Goal: Transaction & Acquisition: Book appointment/travel/reservation

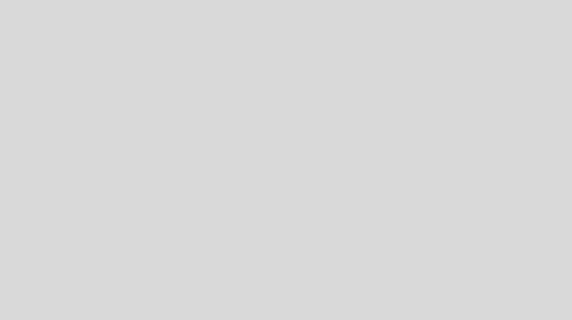
select select "es"
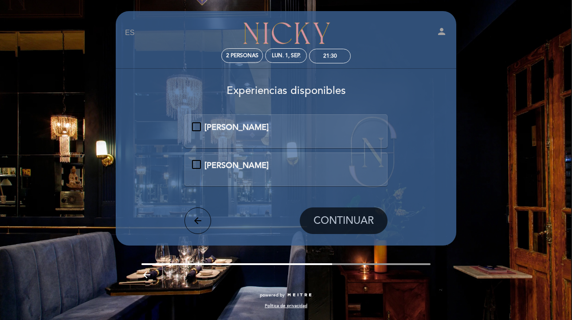
click at [200, 128] on div "[PERSON_NAME]" at bounding box center [286, 128] width 188 height 12
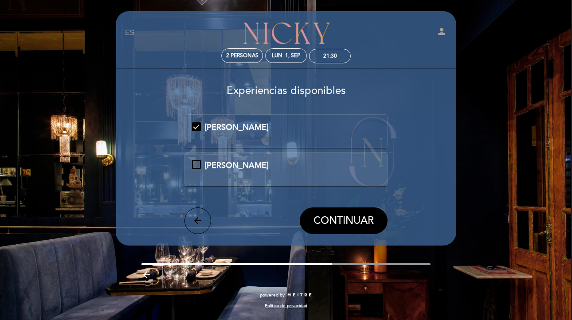
click at [194, 161] on div "[PERSON_NAME]" at bounding box center [286, 166] width 188 height 12
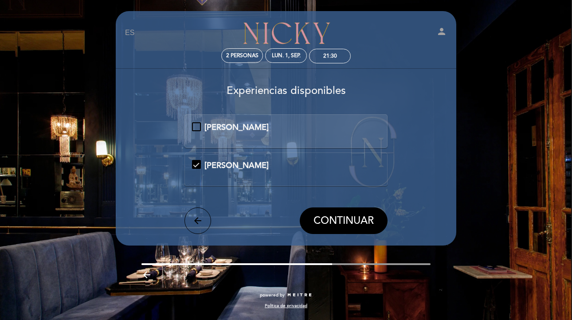
click at [198, 126] on div "[PERSON_NAME]" at bounding box center [286, 128] width 188 height 12
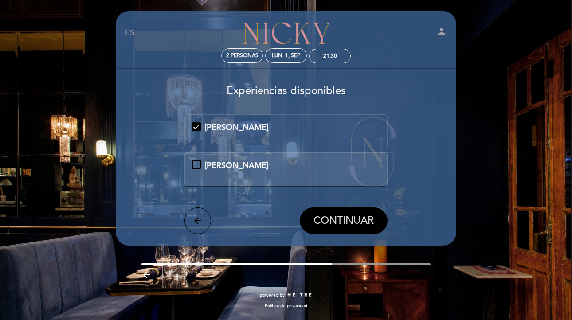
click at [333, 221] on span "CONTINUAR" at bounding box center [344, 221] width 60 height 12
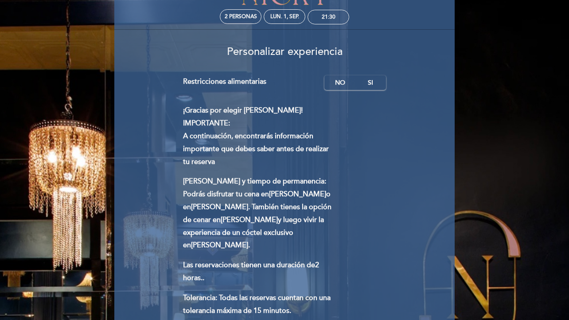
scroll to position [40, 0]
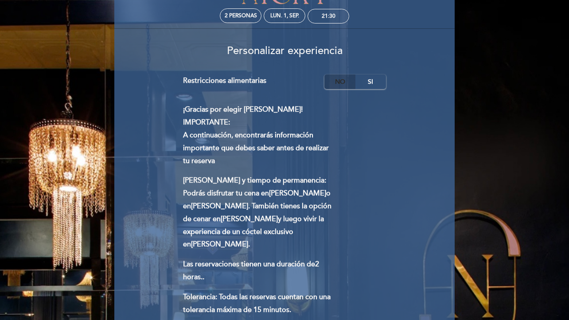
click at [344, 82] on label "No" at bounding box center [340, 82] width 31 height 15
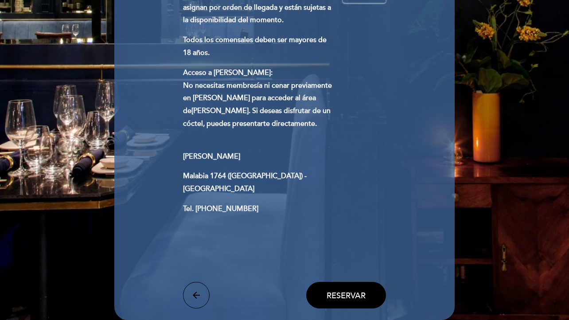
scroll to position [434, 0]
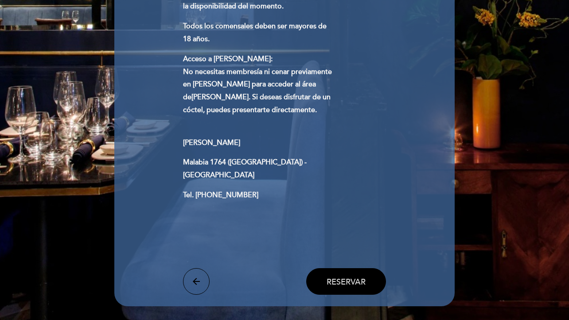
click at [346, 277] on span "Reservar" at bounding box center [346, 282] width 39 height 10
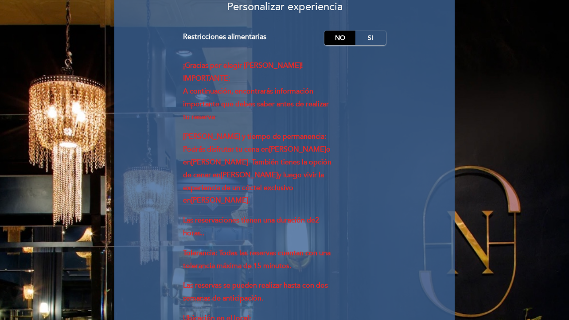
scroll to position [82, 0]
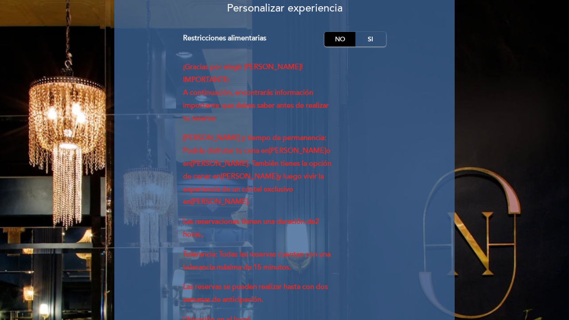
click at [344, 41] on label "No" at bounding box center [340, 39] width 31 height 15
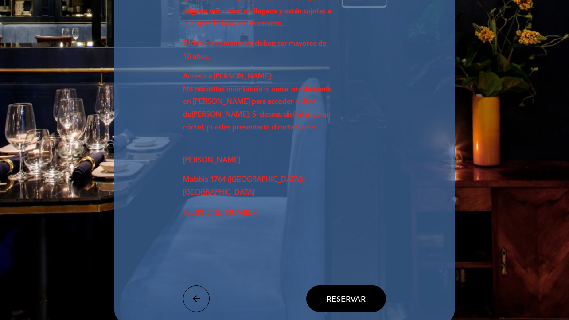
scroll to position [467, 0]
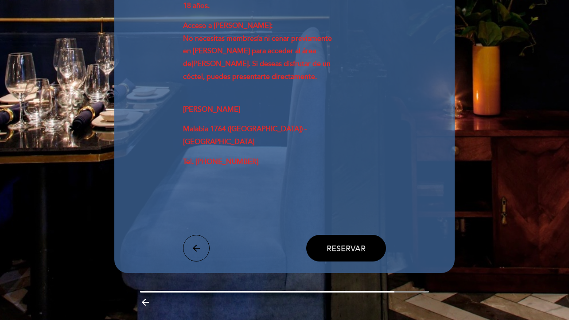
click at [347, 243] on span "Reservar" at bounding box center [346, 248] width 39 height 10
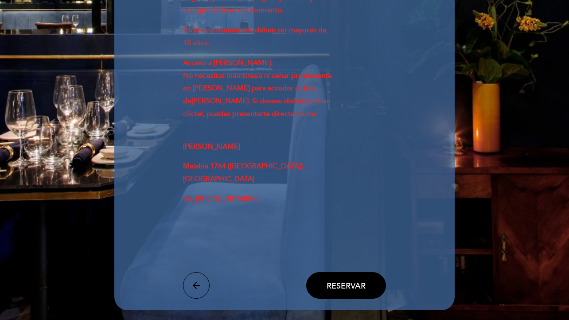
drag, startPoint x: 227, startPoint y: 154, endPoint x: 226, endPoint y: 144, distance: 10.2
click at [227, 162] on span "Malabia 1764 ([GEOGRAPHIC_DATA]) - [GEOGRAPHIC_DATA]" at bounding box center [245, 173] width 124 height 22
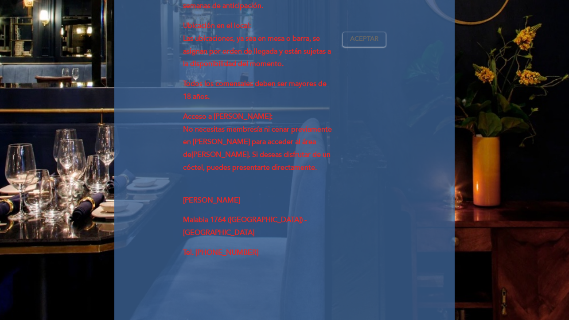
scroll to position [374, 0]
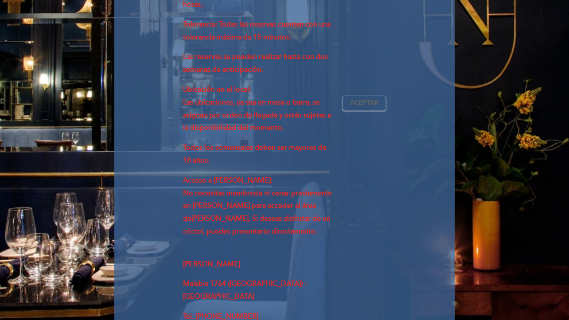
drag, startPoint x: 287, startPoint y: 119, endPoint x: 283, endPoint y: 116, distance: 5.3
click at [287, 119] on p "Ubicación en el local: Las ubicaciones, ya sea en mesa o barra, se asignan por …" at bounding box center [259, 108] width 153 height 51
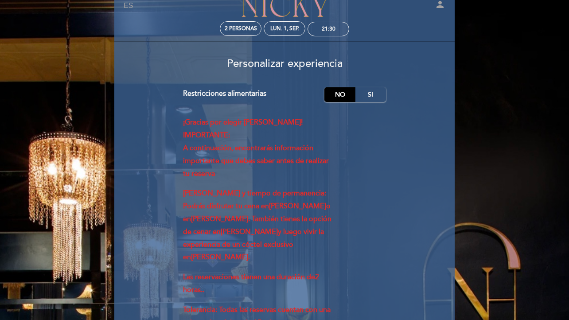
scroll to position [0, 0]
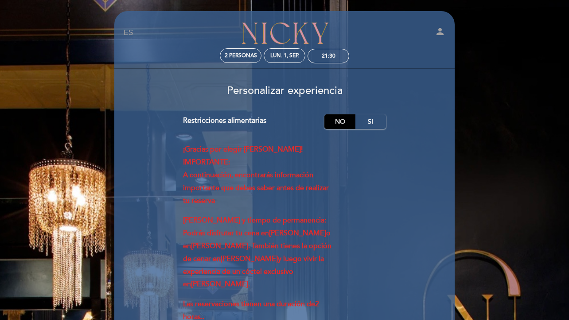
click at [341, 123] on label "No" at bounding box center [340, 121] width 31 height 15
click at [407, 78] on h3 "Personalizar experiencia" at bounding box center [285, 87] width 328 height 19
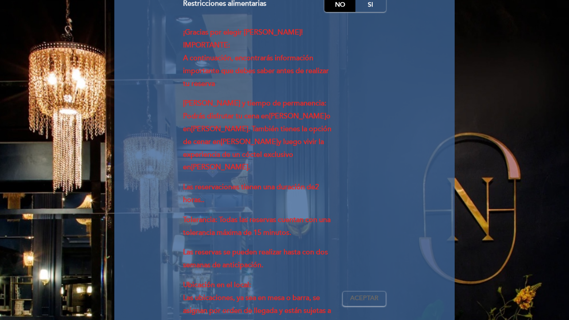
scroll to position [467, 0]
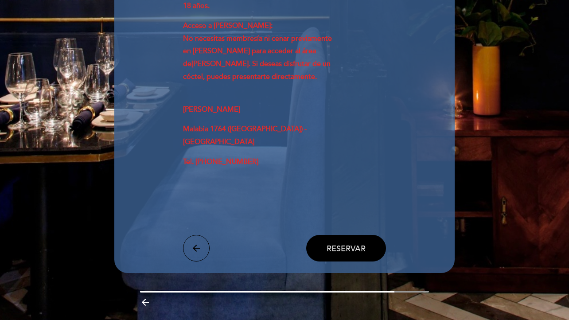
click at [340, 243] on span "Reservar" at bounding box center [346, 248] width 39 height 10
click at [341, 243] on span "Reservar" at bounding box center [346, 248] width 39 height 10
drag, startPoint x: 341, startPoint y: 224, endPoint x: 278, endPoint y: 221, distance: 62.6
click at [338, 243] on span "Reservar" at bounding box center [346, 248] width 39 height 10
click at [197, 243] on icon "arrow_back" at bounding box center [196, 248] width 11 height 11
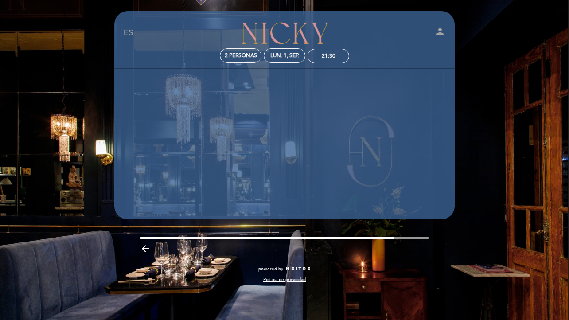
scroll to position [0, 0]
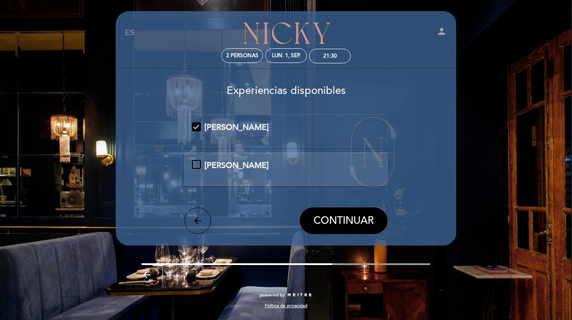
click at [332, 225] on span "CONTINUAR" at bounding box center [344, 221] width 60 height 12
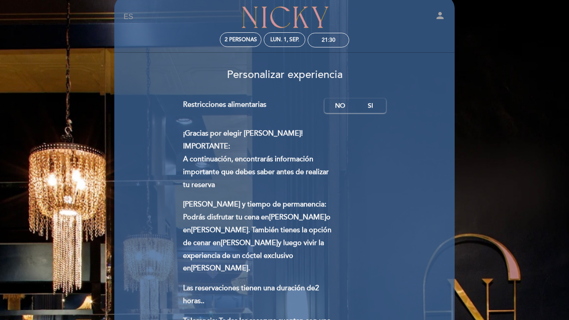
scroll to position [18, 0]
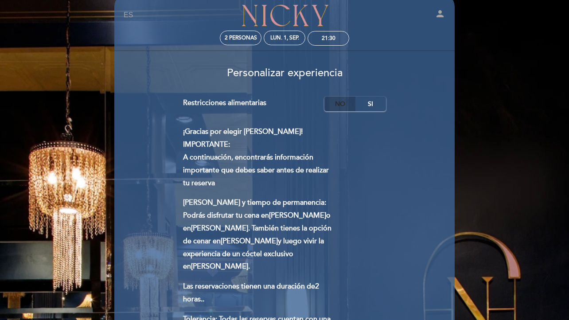
click at [335, 102] on label "No" at bounding box center [340, 104] width 31 height 15
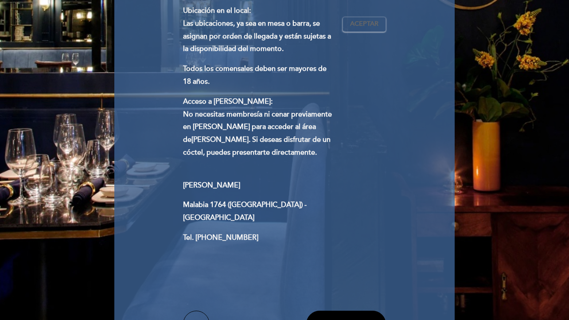
scroll to position [467, 0]
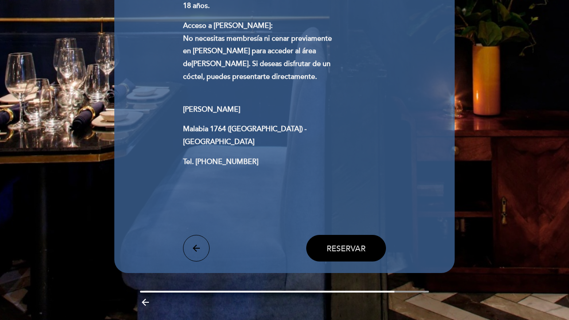
click at [348, 243] on span "Reservar" at bounding box center [346, 248] width 39 height 10
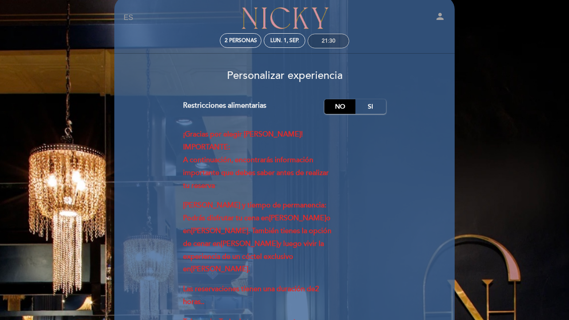
scroll to position [0, 0]
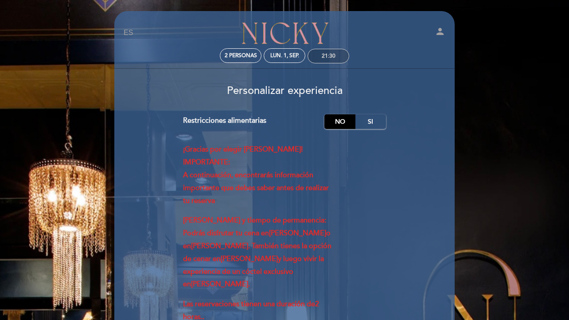
click at [332, 55] on div "21:30" at bounding box center [329, 56] width 14 height 7
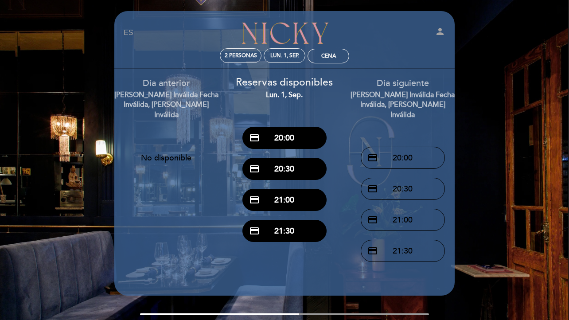
click at [292, 197] on button "credit_card 21:00" at bounding box center [285, 200] width 84 height 22
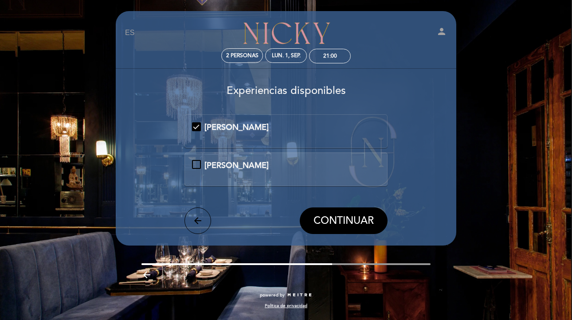
click at [339, 224] on span "CONTINUAR" at bounding box center [344, 221] width 60 height 12
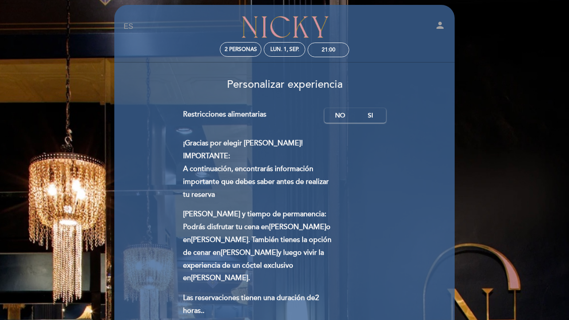
scroll to position [3, 0]
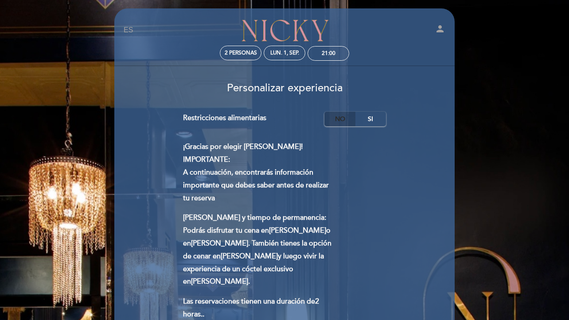
click at [337, 119] on label "No" at bounding box center [340, 119] width 31 height 15
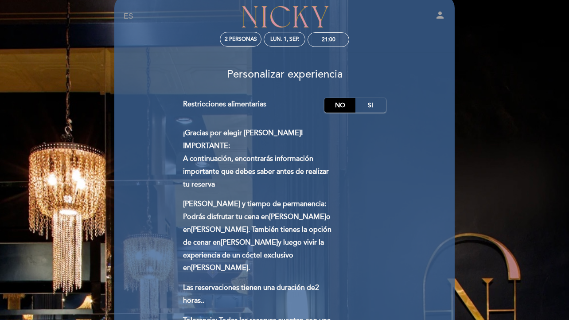
scroll to position [0, 0]
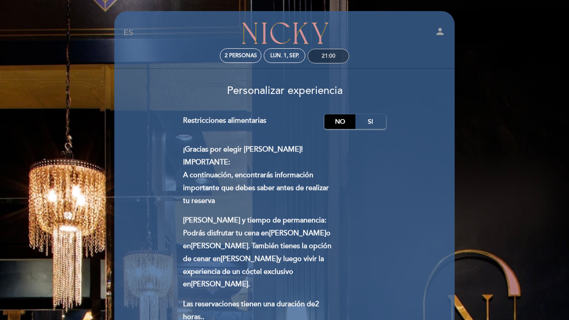
click at [336, 56] on div "21:00" at bounding box center [328, 56] width 41 height 14
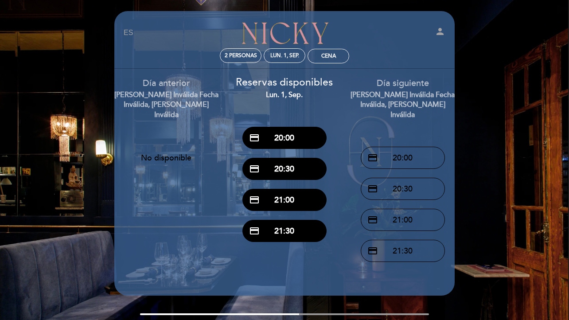
click at [291, 229] on button "credit_card 21:30" at bounding box center [285, 231] width 84 height 22
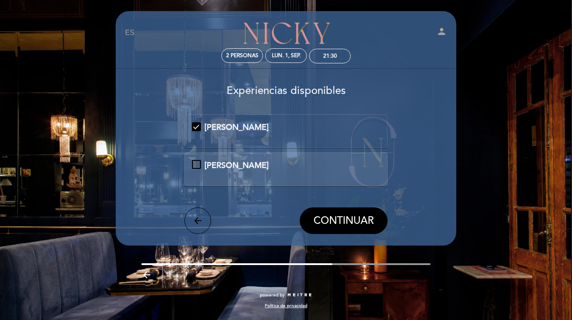
click at [343, 220] on span "CONTINUAR" at bounding box center [344, 221] width 60 height 12
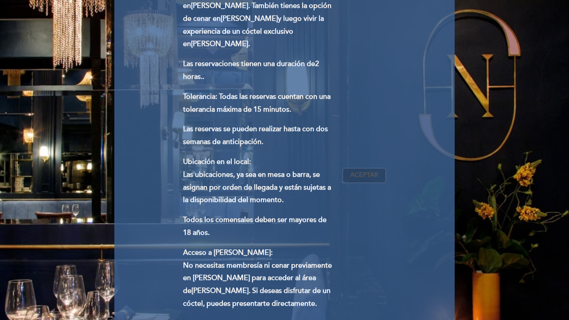
click at [374, 171] on span "Aceptar" at bounding box center [364, 175] width 28 height 9
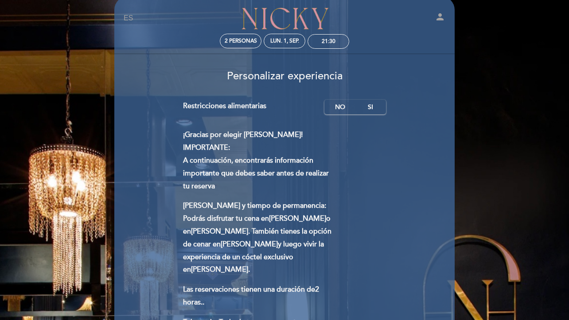
scroll to position [8, 0]
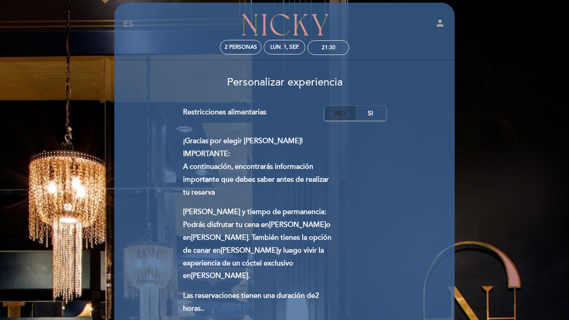
click at [342, 112] on label "No" at bounding box center [340, 113] width 31 height 15
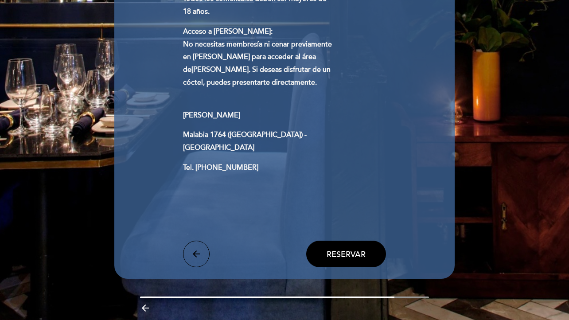
scroll to position [467, 0]
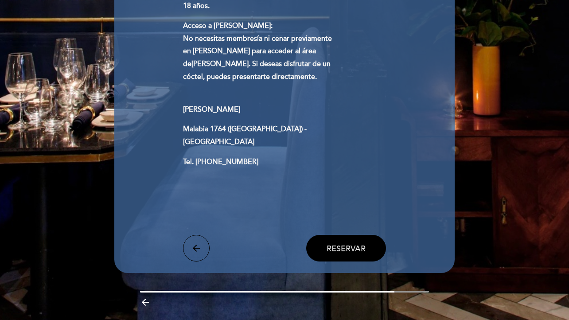
click at [352, 243] on span "Reservar" at bounding box center [346, 248] width 39 height 10
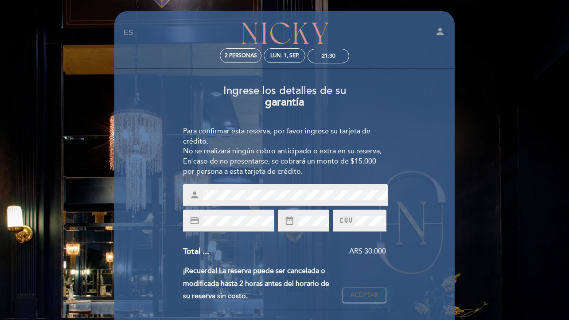
click at [127, 190] on div "Ingrese los detalles de su garantía Para confirmar esta reserva, por favor ingr…" at bounding box center [285, 275] width 328 height 394
click at [200, 197] on div "person" at bounding box center [285, 195] width 205 height 22
click at [184, 193] on div "person" at bounding box center [285, 195] width 205 height 22
click at [413, 267] on div "Ingrese los detalles de su garantía Para confirmar esta reserva, por favor ingr…" at bounding box center [285, 275] width 328 height 394
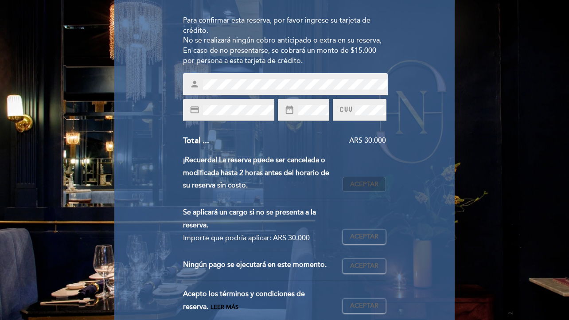
scroll to position [111, 0]
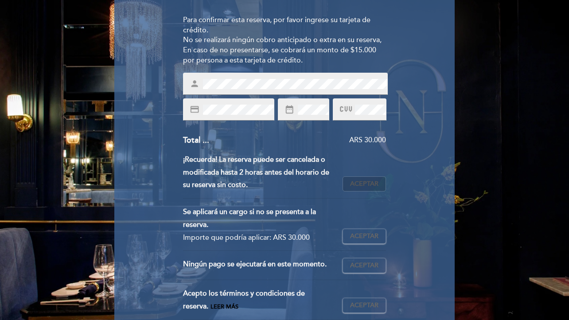
click at [362, 186] on span "Aceptar" at bounding box center [364, 184] width 28 height 9
click at [370, 235] on span "Aceptar" at bounding box center [364, 236] width 28 height 9
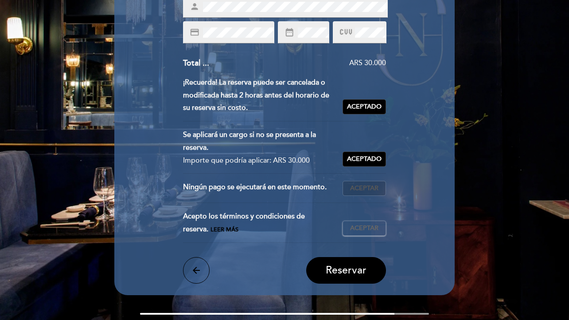
scroll to position [189, 0]
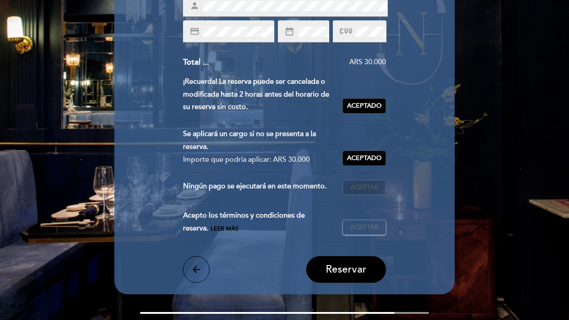
click at [361, 190] on span "Aceptar" at bounding box center [364, 187] width 28 height 9
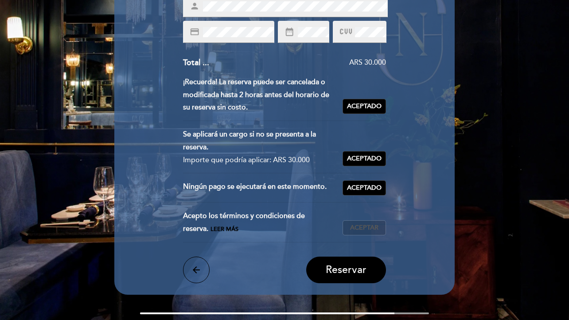
click at [361, 225] on span "Aceptar" at bounding box center [364, 228] width 28 height 9
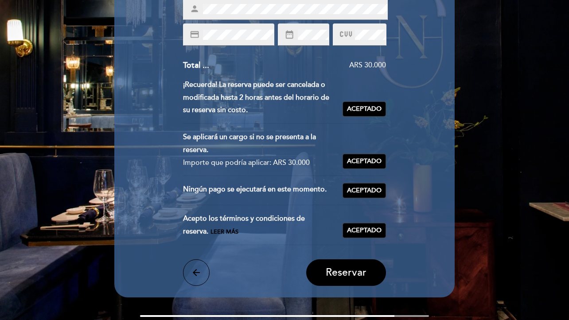
scroll to position [236, 0]
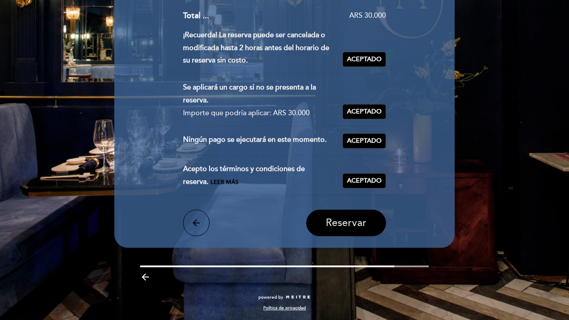
click at [343, 223] on span "Reservar" at bounding box center [346, 223] width 41 height 12
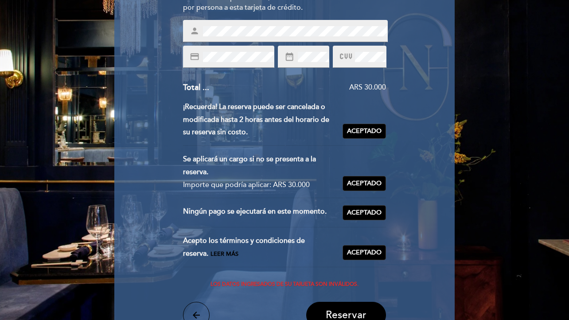
scroll to position [155, 0]
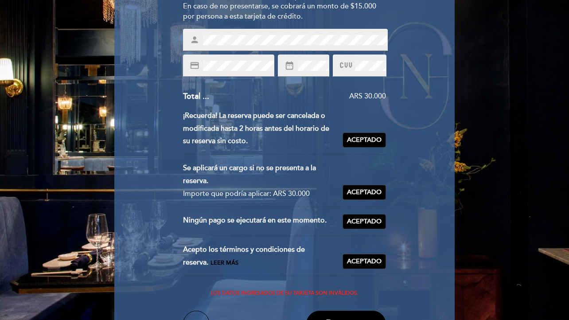
click at [398, 65] on div "Ingrese los detalles de su garantía Para confirmar esta reserva, por favor ingr…" at bounding box center [285, 130] width 328 height 415
click at [451, 54] on header "EN ES PT [PERSON_NAME] person 2 personas lun. 1, sep. 21:30 [GEOGRAPHIC_DATA] […" at bounding box center [284, 102] width 341 height 493
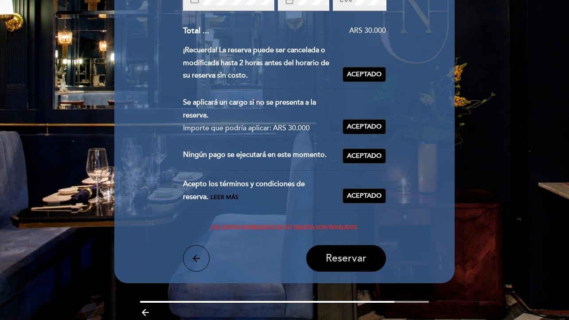
scroll to position [221, 0]
click at [337, 260] on span "Reservar" at bounding box center [346, 258] width 41 height 12
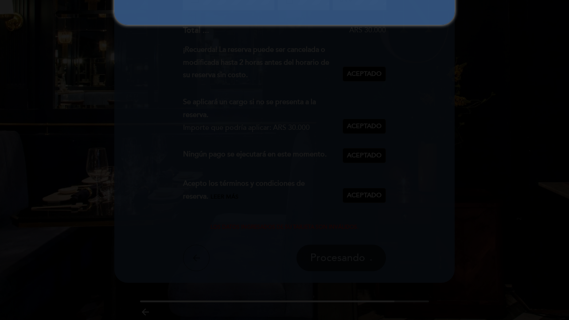
scroll to position [0, 0]
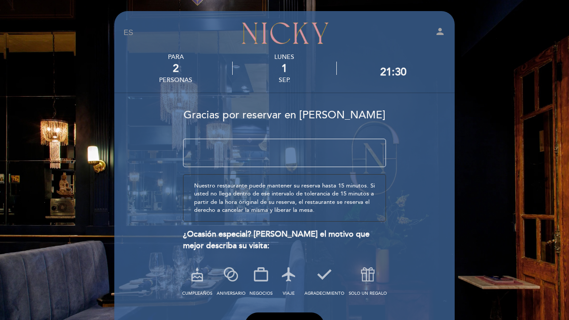
click at [286, 159] on textarea at bounding box center [285, 153] width 204 height 28
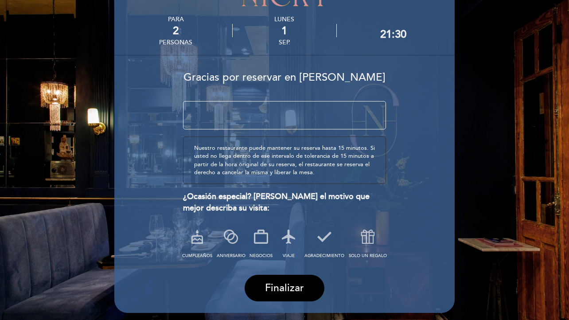
scroll to position [33, 0]
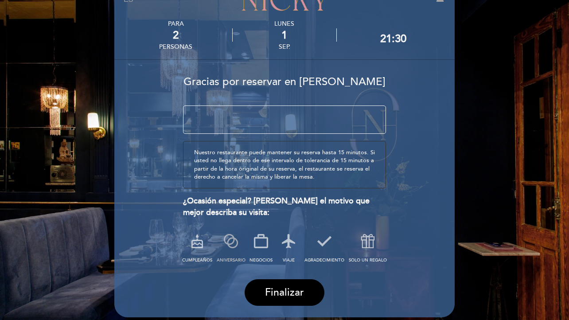
click at [231, 243] on icon at bounding box center [231, 241] width 23 height 23
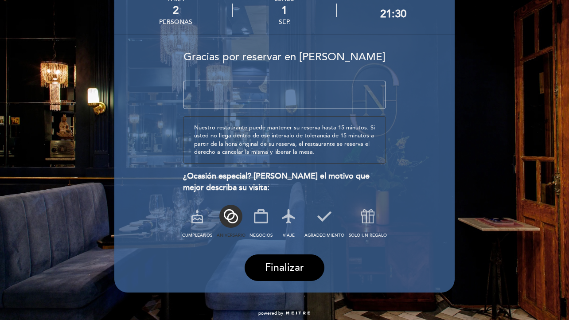
scroll to position [74, 0]
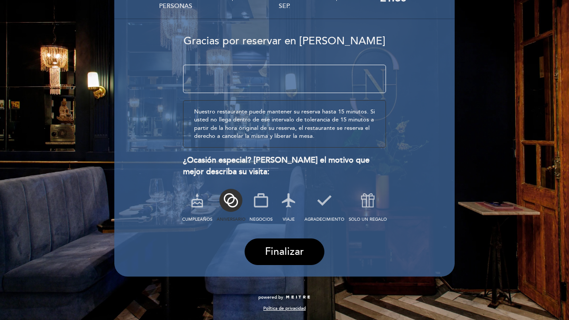
click at [218, 78] on textarea at bounding box center [285, 79] width 204 height 28
type textarea "4"
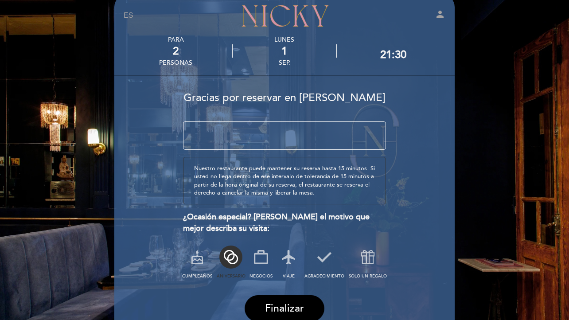
scroll to position [16, 0]
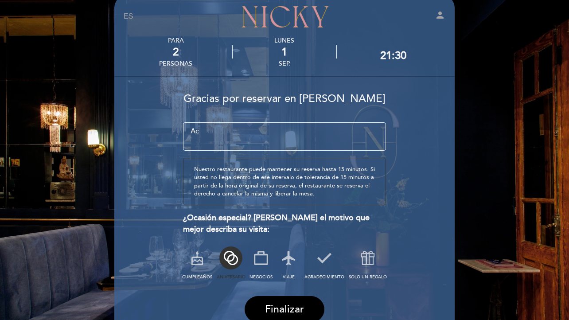
type textarea "A"
click at [283, 311] on span "Finalizar" at bounding box center [284, 309] width 39 height 12
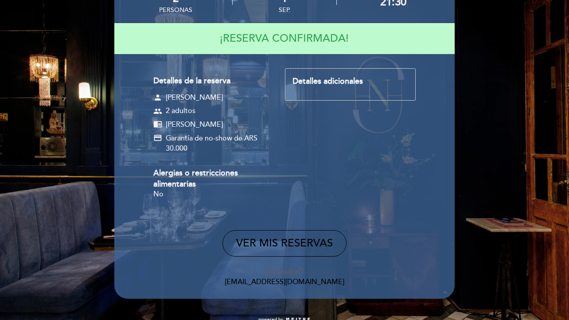
scroll to position [92, 0]
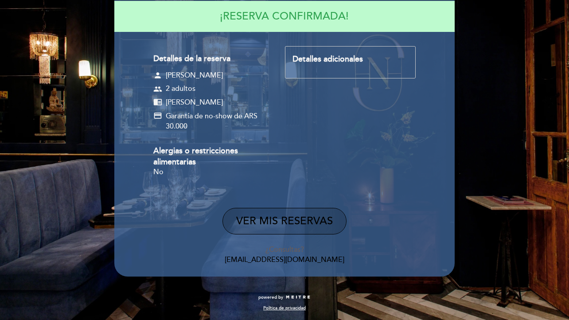
click at [294, 226] on button "VER MIS RESERVAS" at bounding box center [285, 221] width 124 height 27
select select "es"
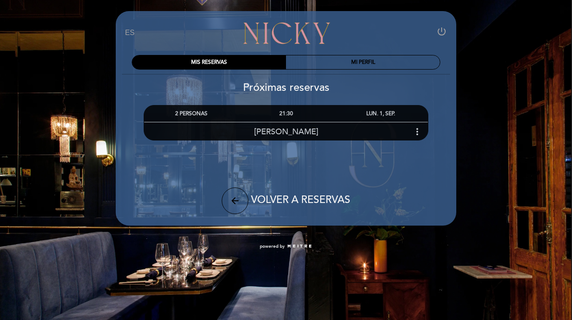
click at [416, 129] on icon "more_vert" at bounding box center [417, 131] width 11 height 11
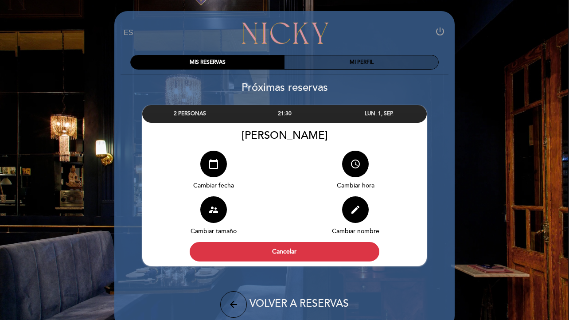
click at [395, 60] on div "MI PERFIL" at bounding box center [362, 62] width 154 height 14
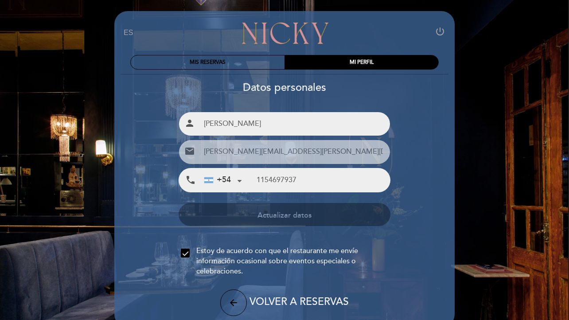
type input "[PHONE_NUMBER]"
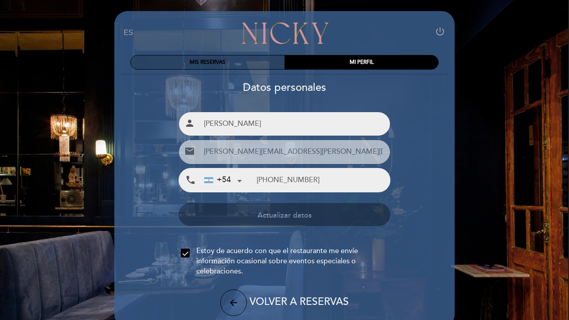
click at [227, 57] on div "MIS RESERVAS" at bounding box center [208, 62] width 154 height 14
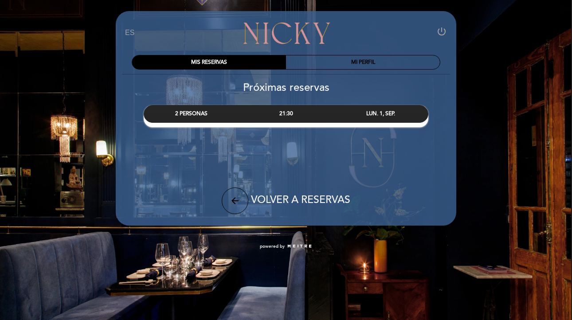
click at [516, 46] on div "EN ES PT [PERSON_NAME] power_settings_new MIS RESERVAS MI PERFIL Próximas reser…" at bounding box center [286, 129] width 572 height 259
